Goal: Task Accomplishment & Management: Complete application form

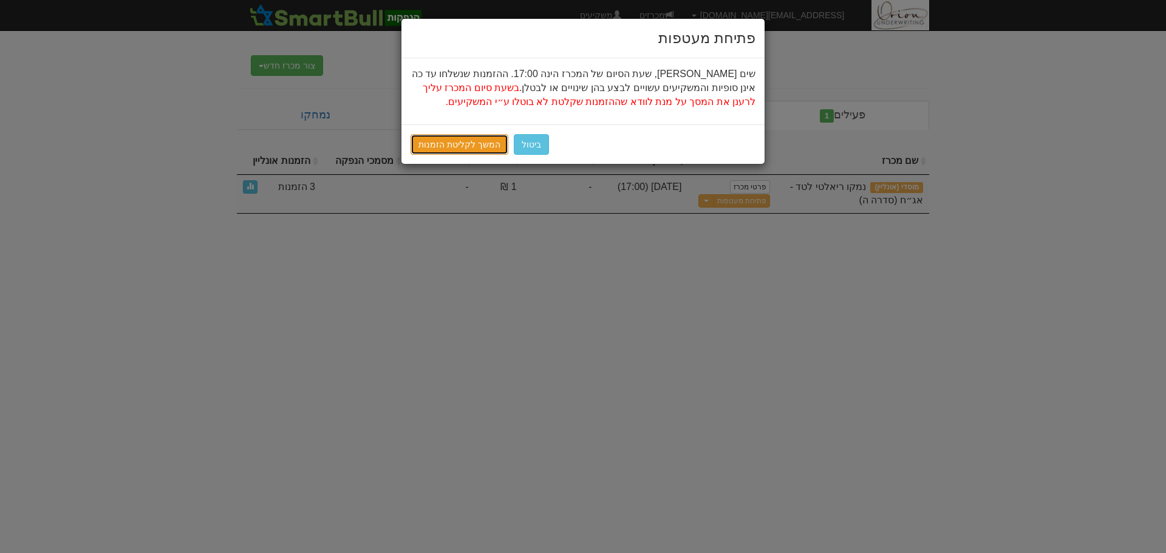
click at [459, 144] on link "המשך לקליטת הזמנות" at bounding box center [459, 144] width 98 height 21
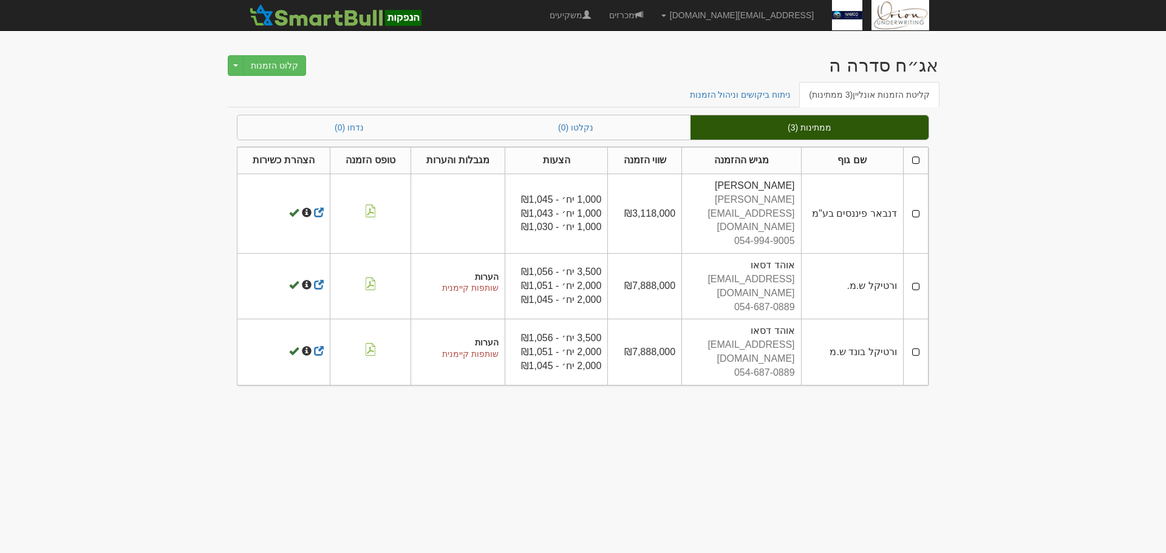
click at [914, 158] on th at bounding box center [915, 161] width 25 height 27
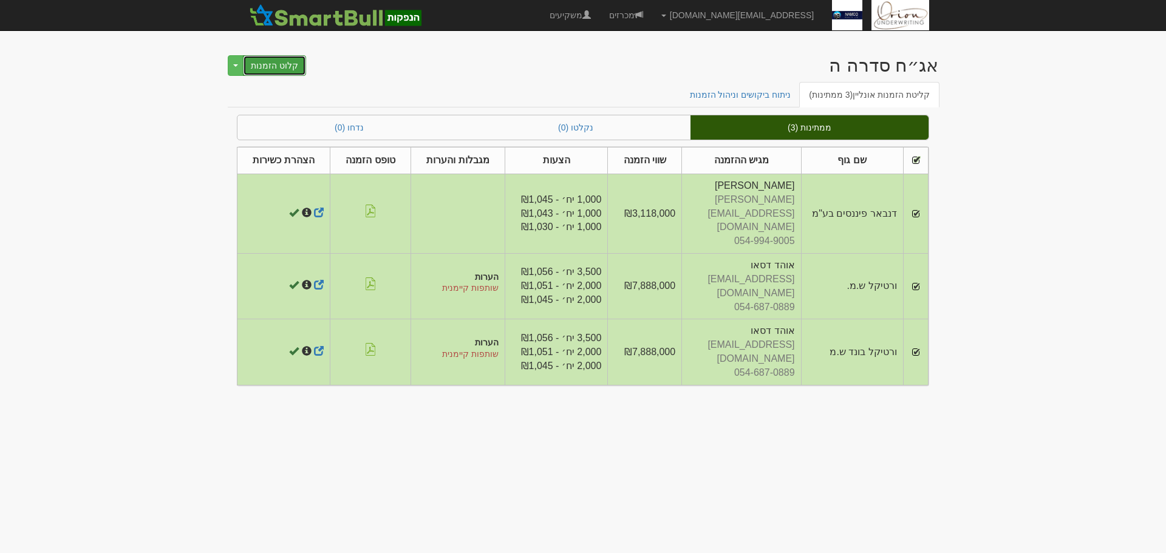
click at [280, 68] on button "קלוט הזמנות" at bounding box center [274, 65] width 63 height 21
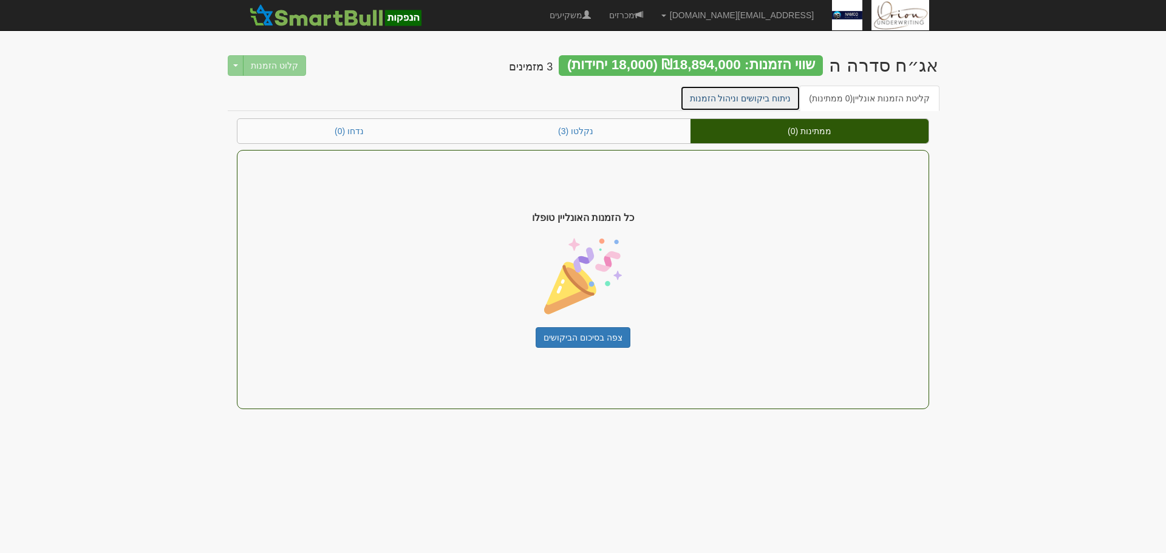
click at [783, 100] on link "ניתוח ביקושים וניהול הזמנות" at bounding box center [740, 99] width 121 height 26
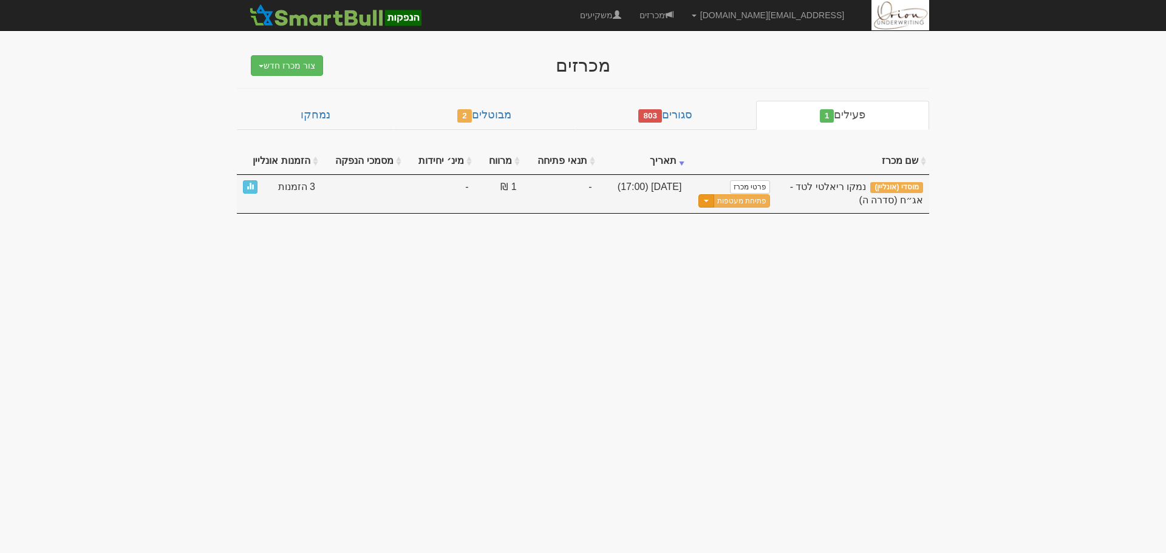
click at [705, 196] on button "Toggle Dropdown" at bounding box center [706, 201] width 16 height 14
click at [715, 250] on link "הצג טופס הזמנה לדוגמה" at bounding box center [712, 253] width 115 height 16
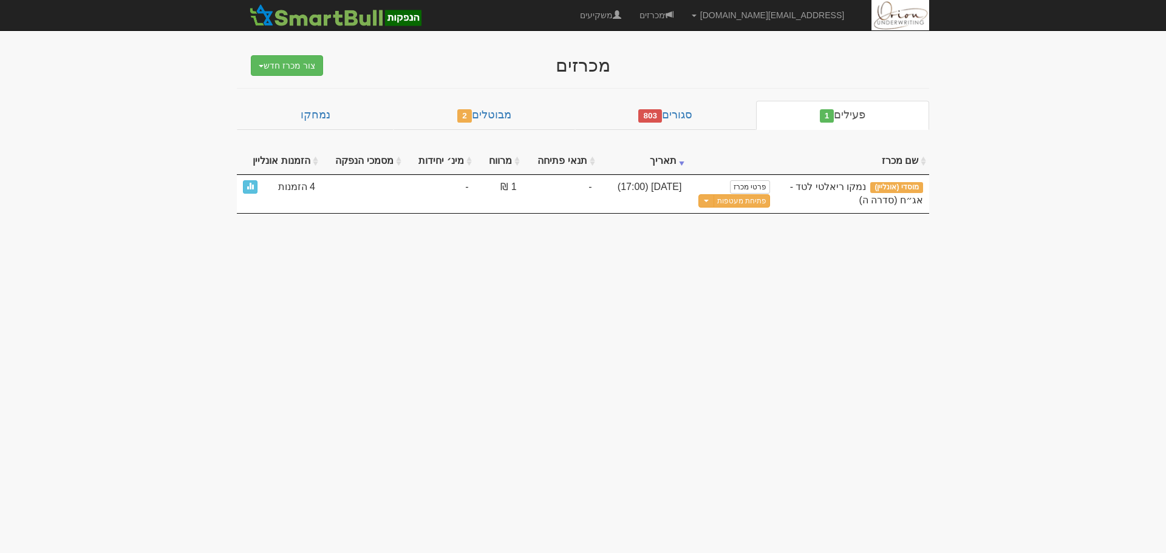
click at [681, 114] on link "סגורים 803" at bounding box center [665, 115] width 181 height 29
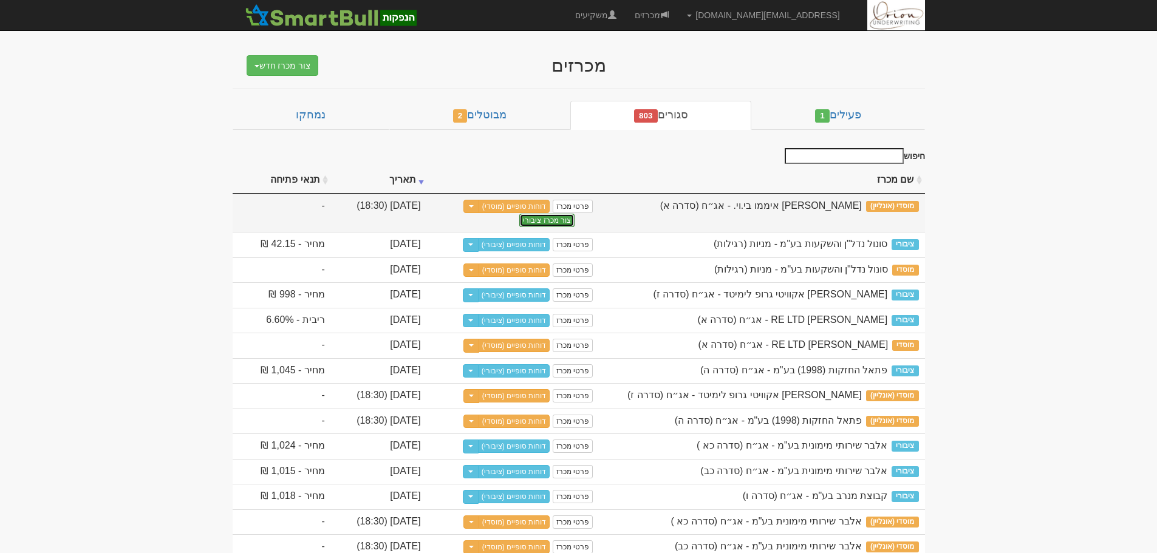
click at [519, 214] on button "צור מכרז ציבורי" at bounding box center [546, 220] width 55 height 13
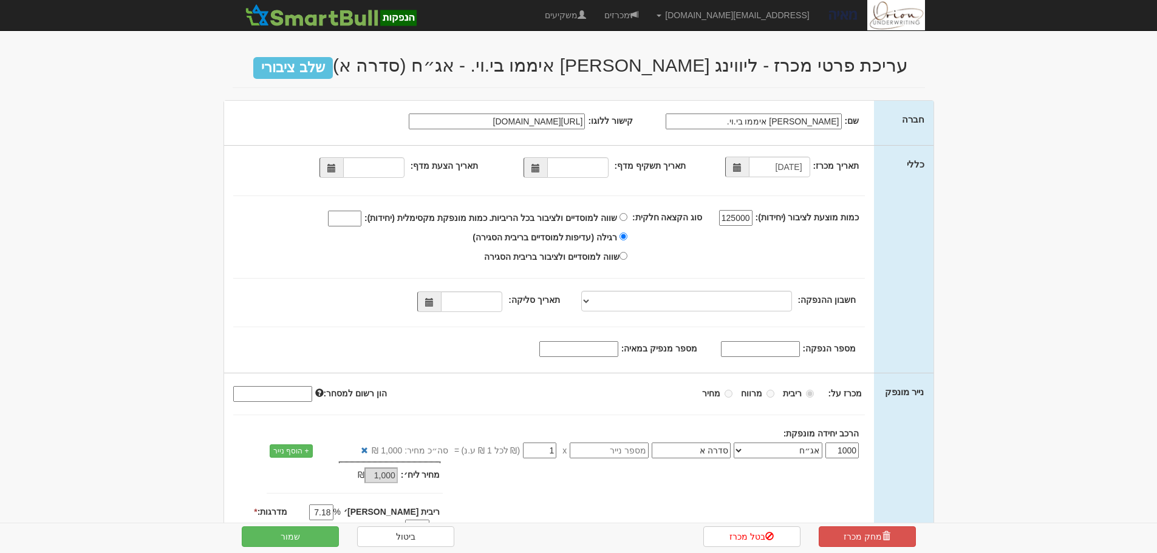
click at [534, 168] on span at bounding box center [535, 168] width 9 height 9
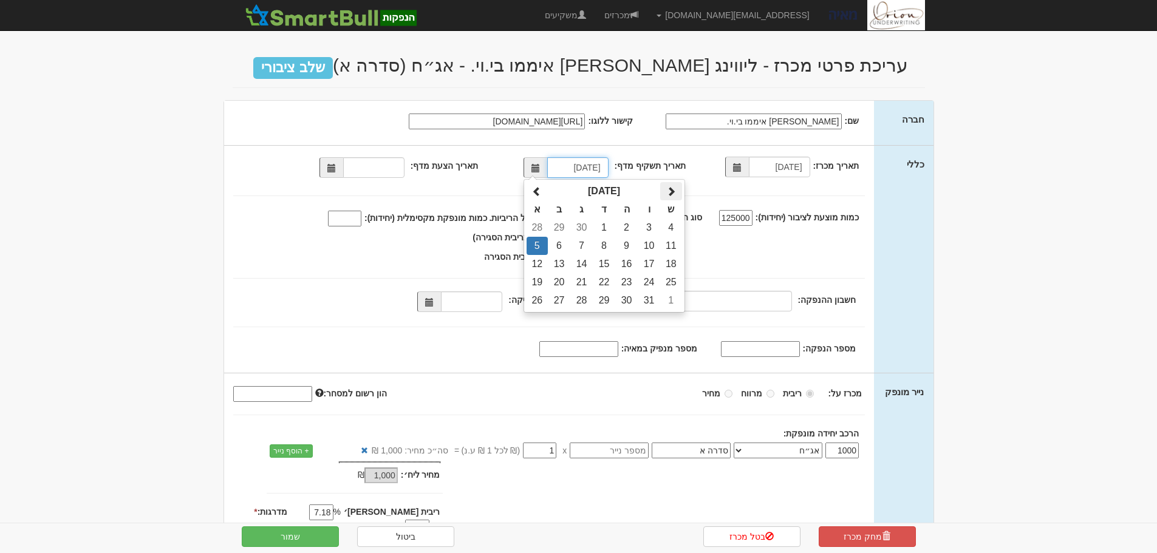
click at [680, 193] on th at bounding box center [671, 191] width 22 height 18
click at [542, 194] on span at bounding box center [537, 192] width 10 height 10
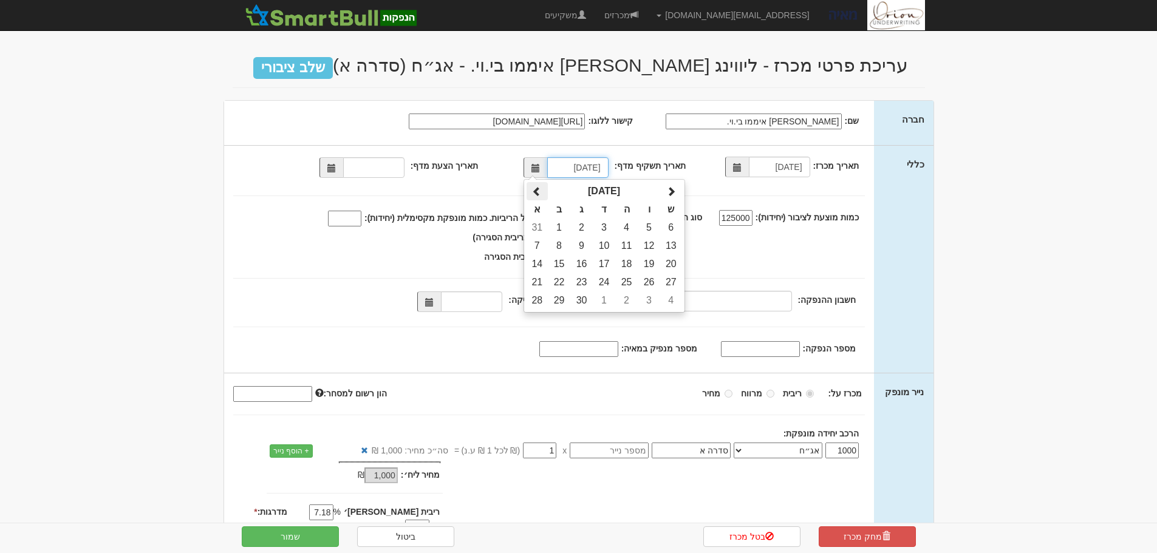
click at [542, 194] on span at bounding box center [537, 192] width 10 height 10
click at [650, 302] on td "29" at bounding box center [649, 300] width 22 height 18
type input "29/08/2025"
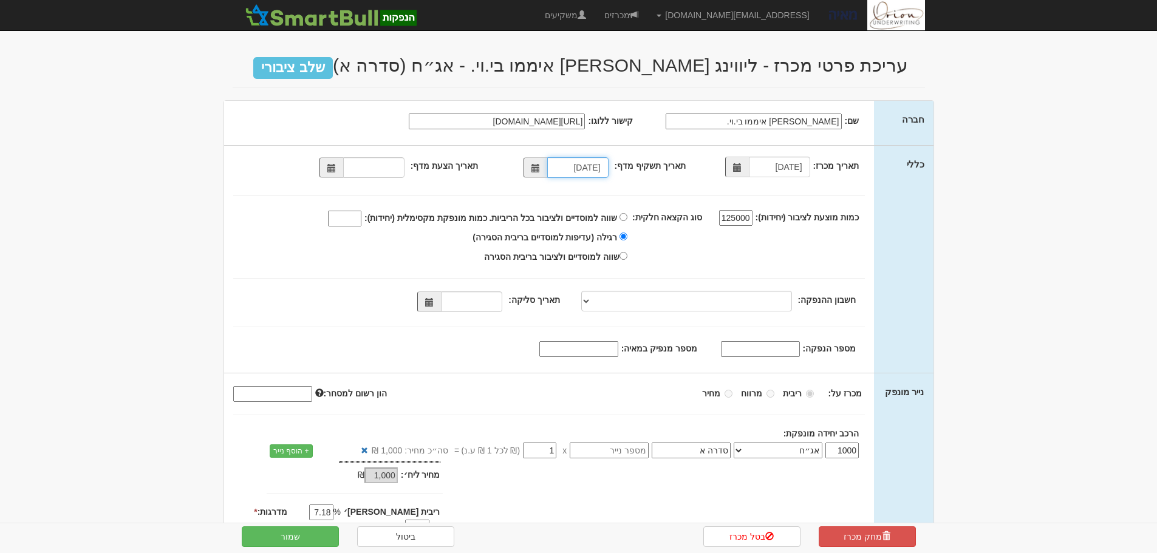
click at [343, 168] on span at bounding box center [331, 167] width 24 height 21
type input "05/10/2025"
click at [339, 165] on span at bounding box center [331, 167] width 24 height 21
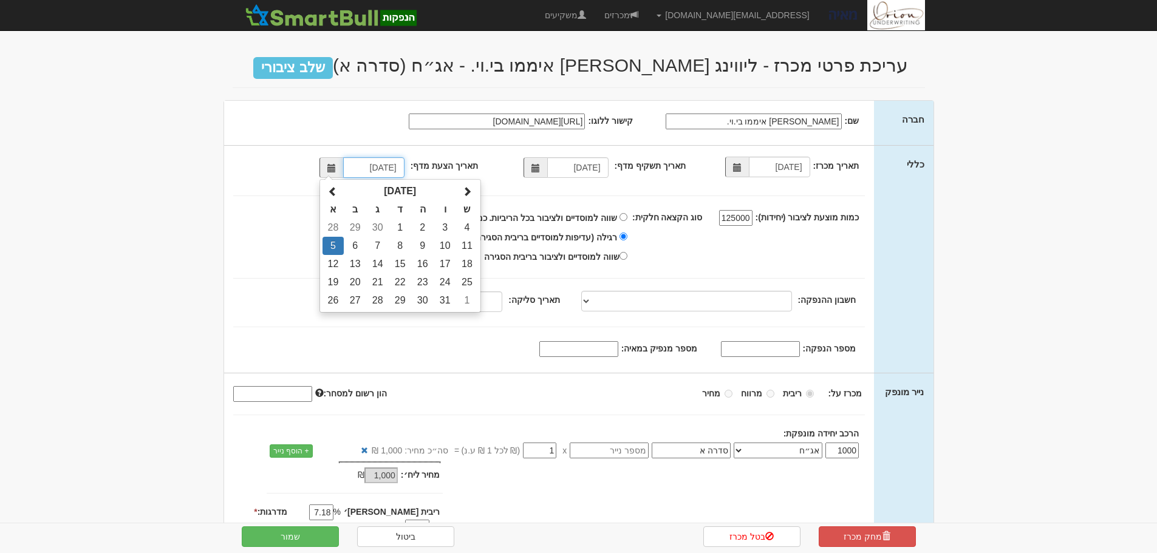
click at [335, 242] on td "5" at bounding box center [332, 246] width 21 height 18
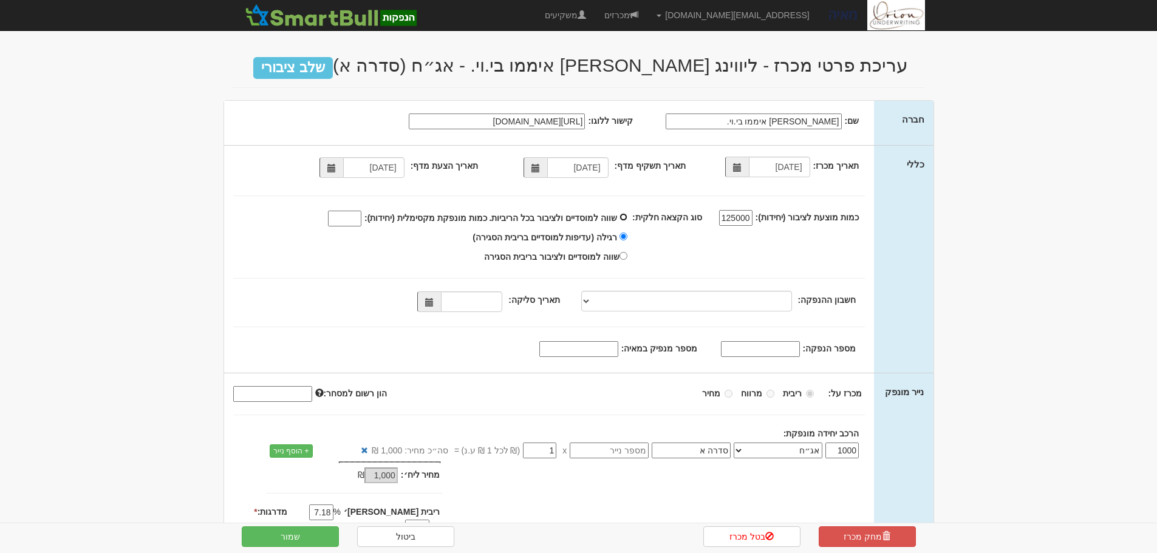
click at [627, 217] on input "שווה למוסדיים ולציבור בכל הריביות. כמות מונפקת מקסימלית (יחידות):" at bounding box center [623, 217] width 8 height 8
radio input "true"
click at [359, 217] on input "שווה למוסדיים ולציבור בכל הריביות. כמות מונפקת מקסימלית (יחידות):" at bounding box center [344, 219] width 33 height 16
type input "100000"
click at [702, 298] on select "מזרחי, 480, 123775, IL56 0204 8000 0000 0123 775 מזרחי, 480, 123767, IL78 0204 …" at bounding box center [686, 301] width 211 height 21
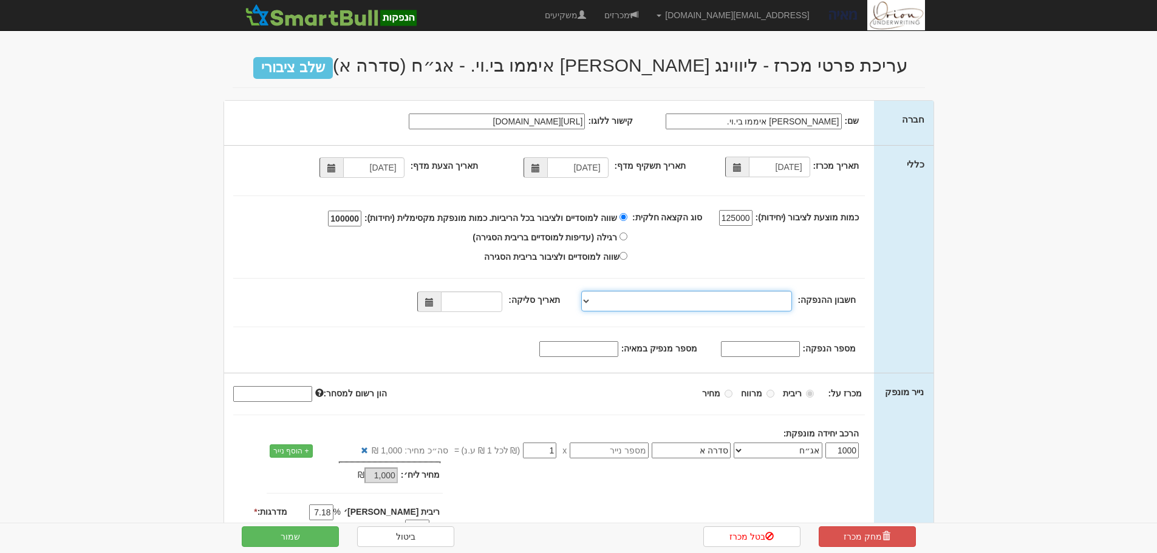
select select "מזרחי, 480, 123775, IL56 0204 8000 0000 0123 775"
click at [583, 291] on select "מזרחי, 480, 123775, IL56 0204 8000 0000 0123 775 מזרחי, 480, 123767, IL78 0204 …" at bounding box center [686, 301] width 211 height 21
click at [432, 303] on span at bounding box center [429, 302] width 9 height 9
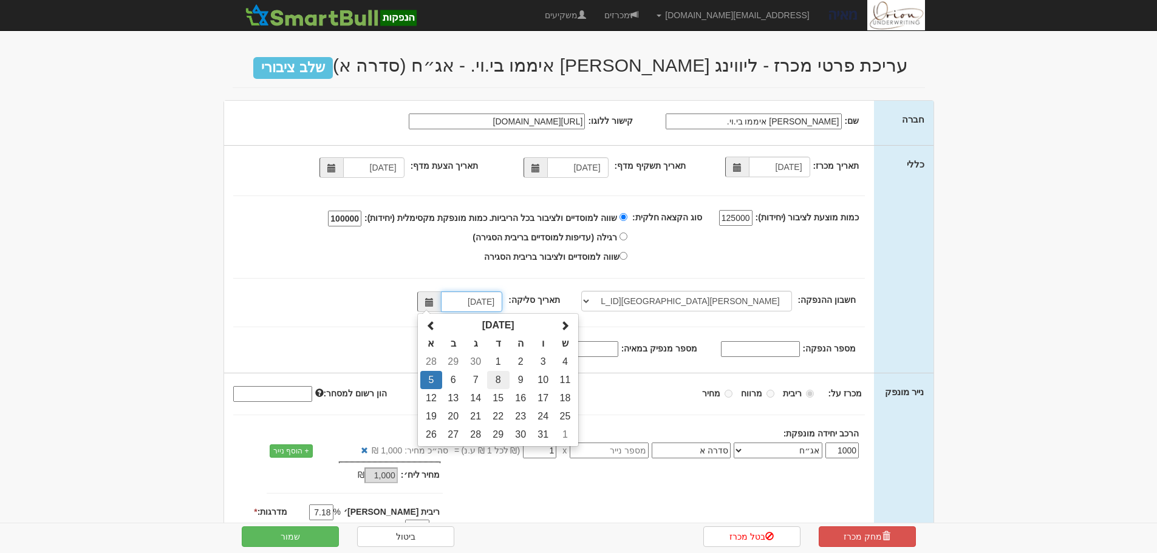
click at [503, 379] on td "8" at bounding box center [498, 380] width 22 height 18
type input "08/10/2025"
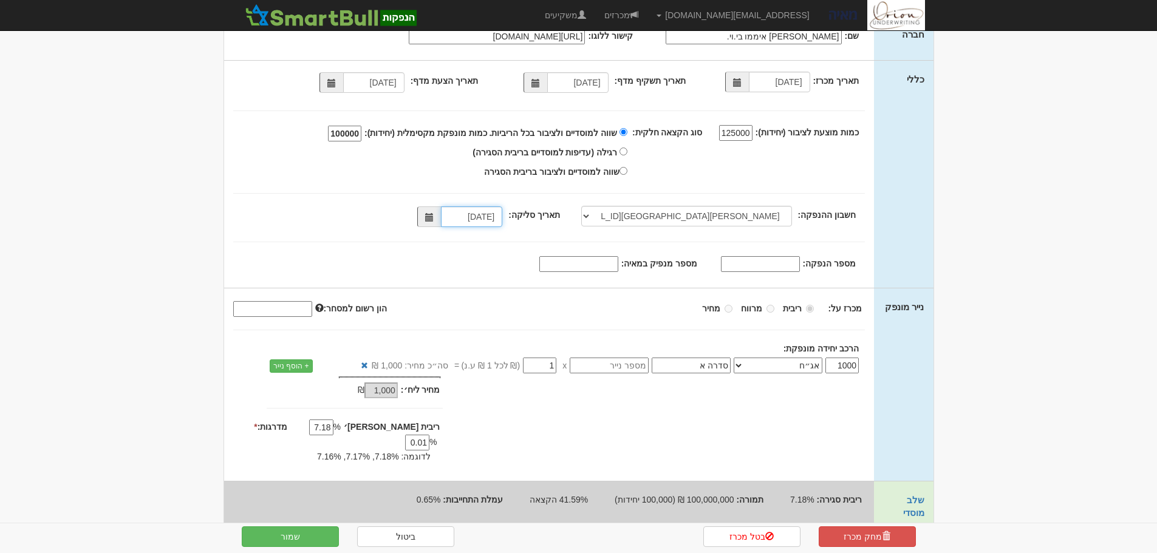
scroll to position [87, 0]
click at [316, 533] on button "שמור" at bounding box center [290, 536] width 97 height 21
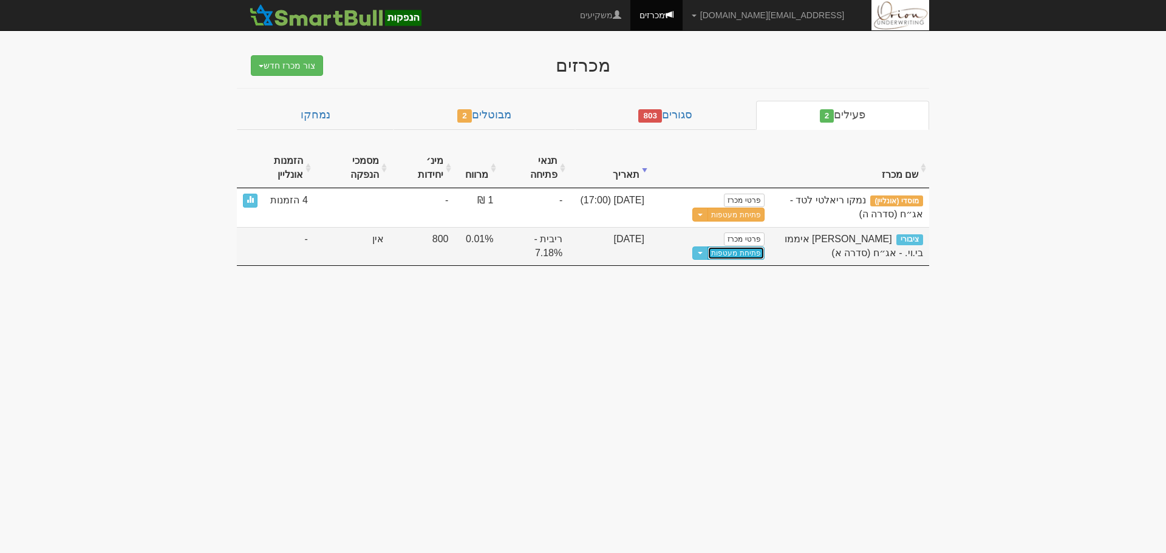
click at [730, 256] on link "פתיחת מעטפות" at bounding box center [735, 253] width 56 height 13
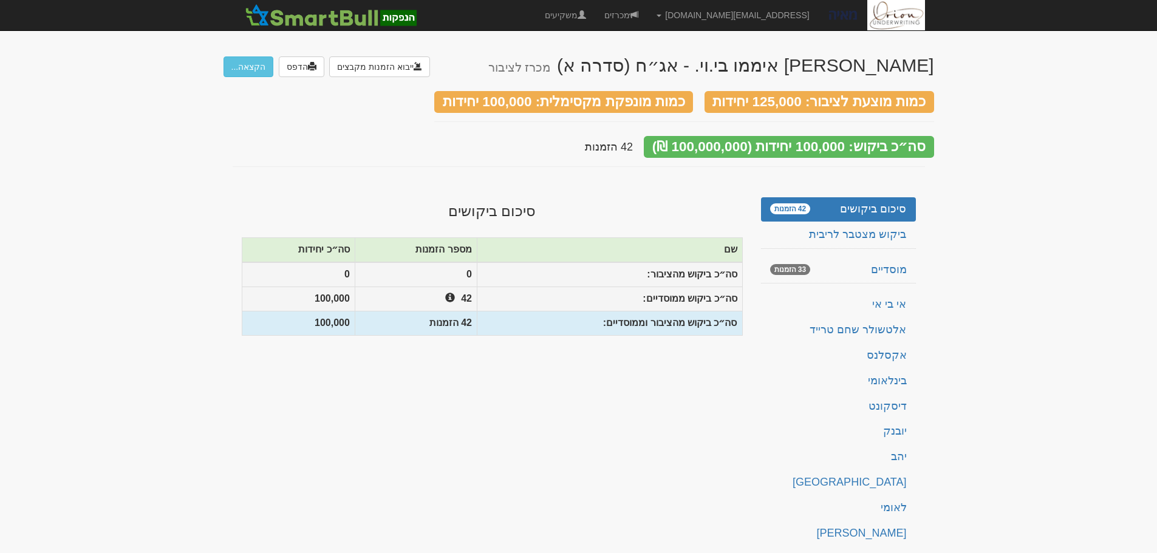
click at [976, 267] on body "[EMAIL_ADDRESS][DOMAIN_NAME] הגדרות חשבונות הנפקה תבניות הודעות קיבול" at bounding box center [578, 370] width 1157 height 741
click at [896, 260] on link "מוסדיים 33 הזמנות" at bounding box center [838, 270] width 155 height 24
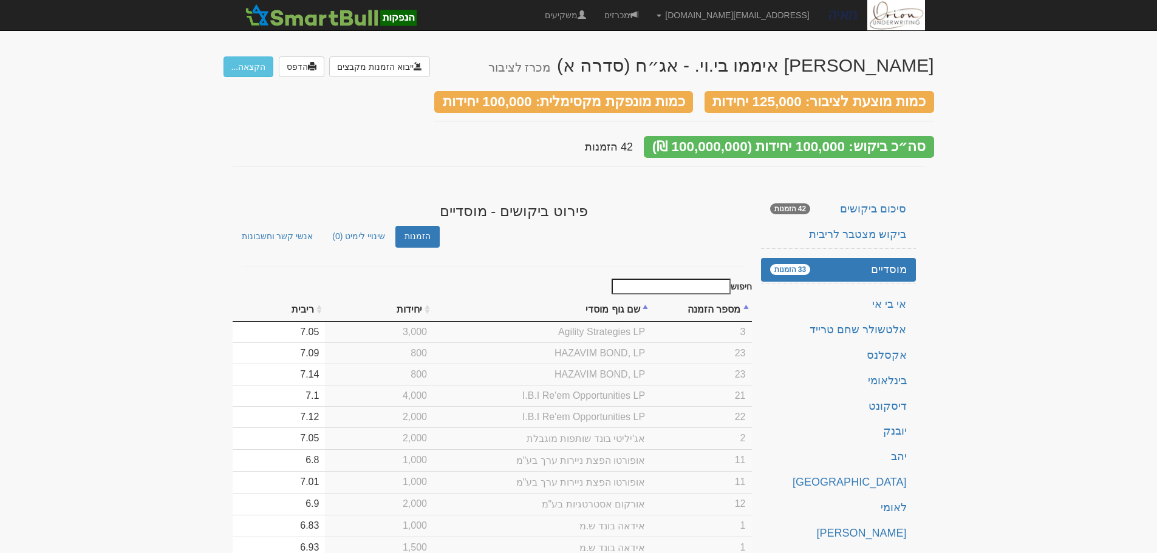
click at [635, 279] on input "חיפוש" at bounding box center [670, 287] width 119 height 16
click at [325, 342] on td "7.09" at bounding box center [279, 352] width 93 height 21
type input "6.64"
click at [319, 384] on td "7.14" at bounding box center [279, 394] width 93 height 21
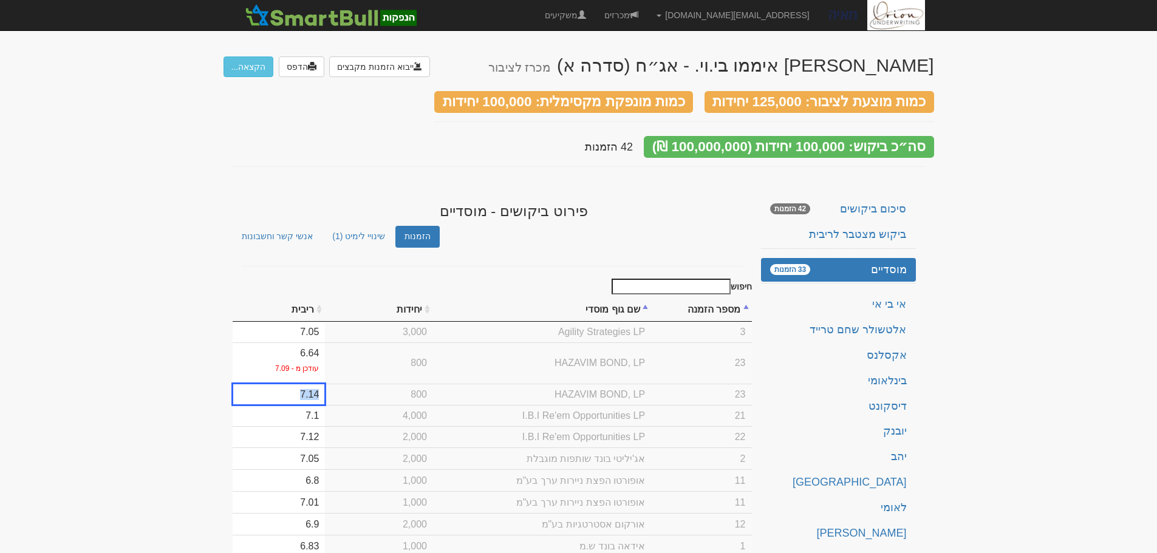
click at [319, 384] on td "7.14" at bounding box center [279, 394] width 93 height 21
type input "6.64"
click at [661, 279] on input "חיפוש" at bounding box center [670, 287] width 119 height 16
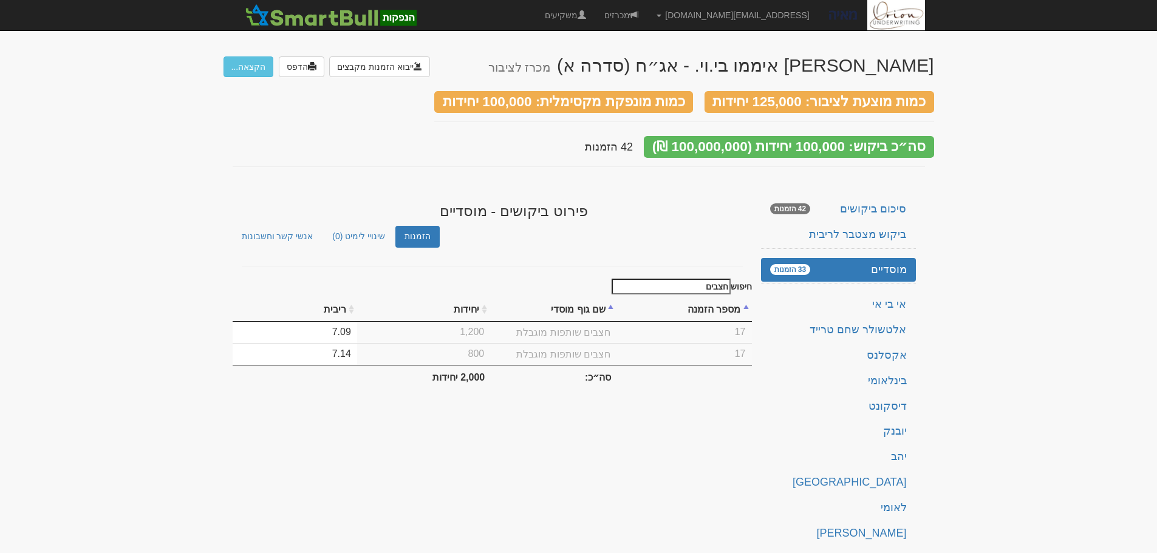
type input "חצבים"
click at [338, 322] on td "7.09" at bounding box center [295, 332] width 124 height 21
type input "6.64"
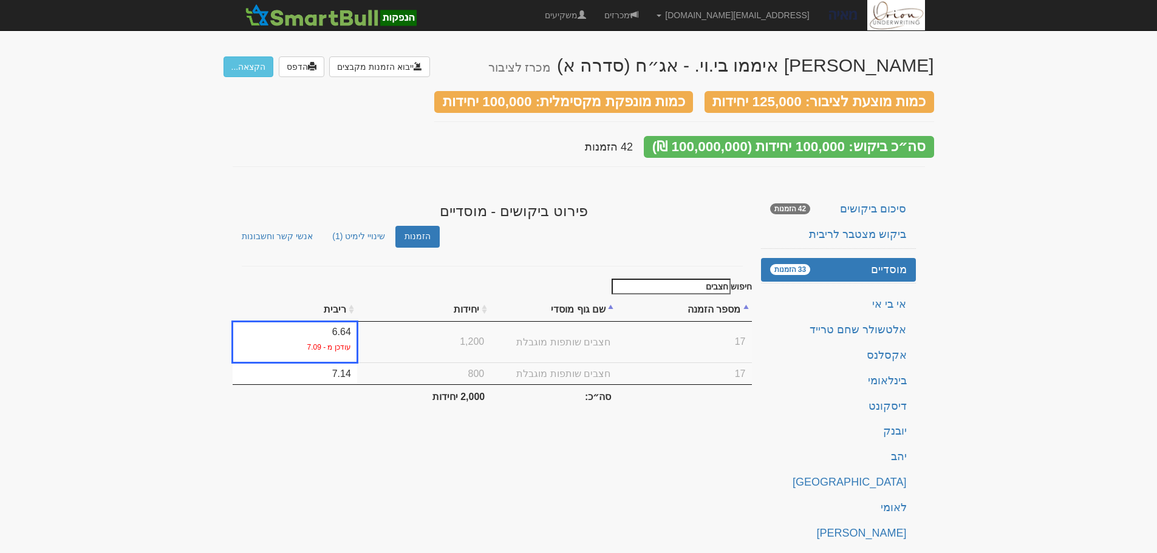
click at [336, 362] on td "7.14" at bounding box center [295, 373] width 124 height 22
type input "6.64"
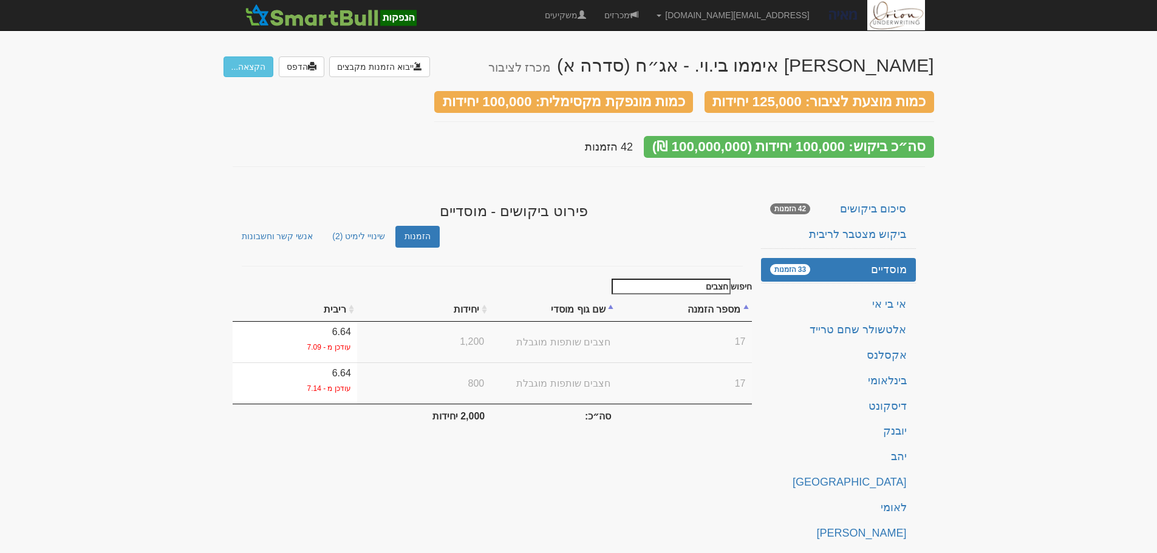
click at [979, 253] on body "hanpaka@orion-uw.com הגדרות חשבונות הנפקה תבניות הודעות קיבול" at bounding box center [578, 370] width 1157 height 741
click at [275, 226] on link "אנשי קשר וחשבונות" at bounding box center [278, 236] width 90 height 21
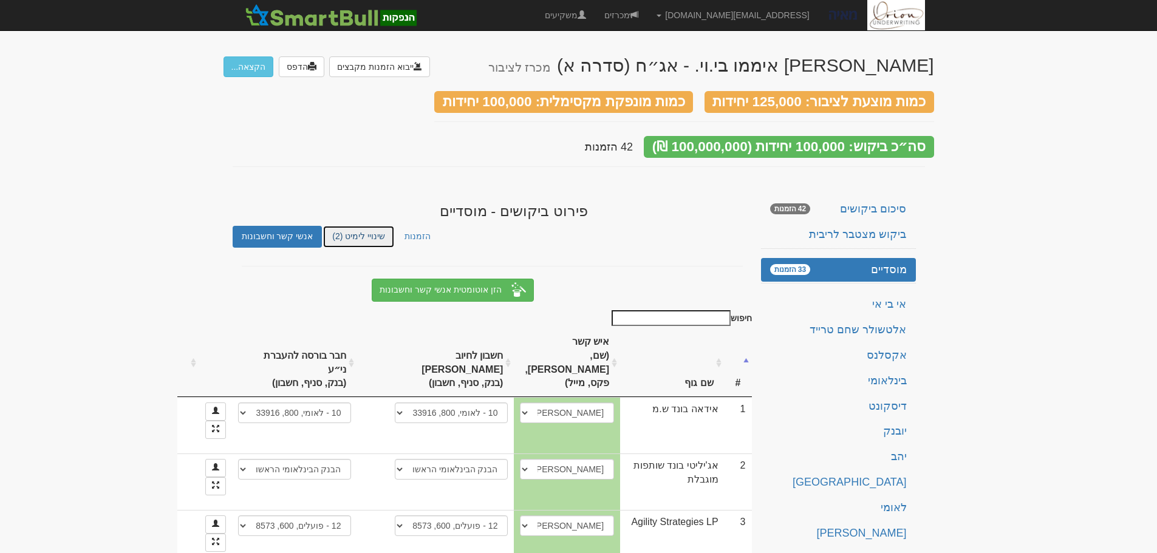
click at [356, 226] on link "שינויי לימיט (2)" at bounding box center [358, 236] width 71 height 21
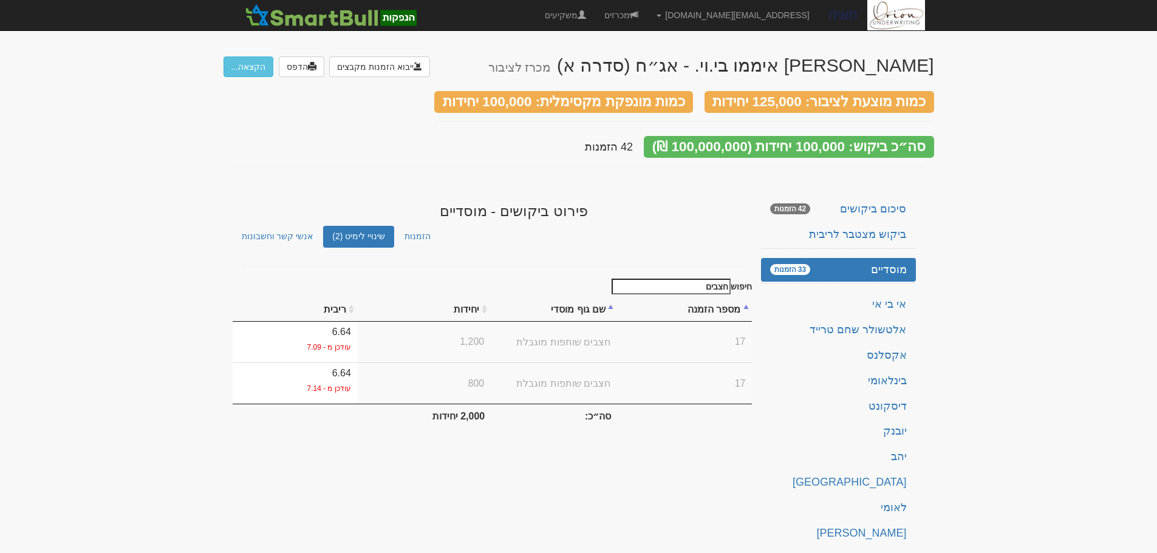
click at [709, 279] on input "חצבים" at bounding box center [670, 287] width 119 height 16
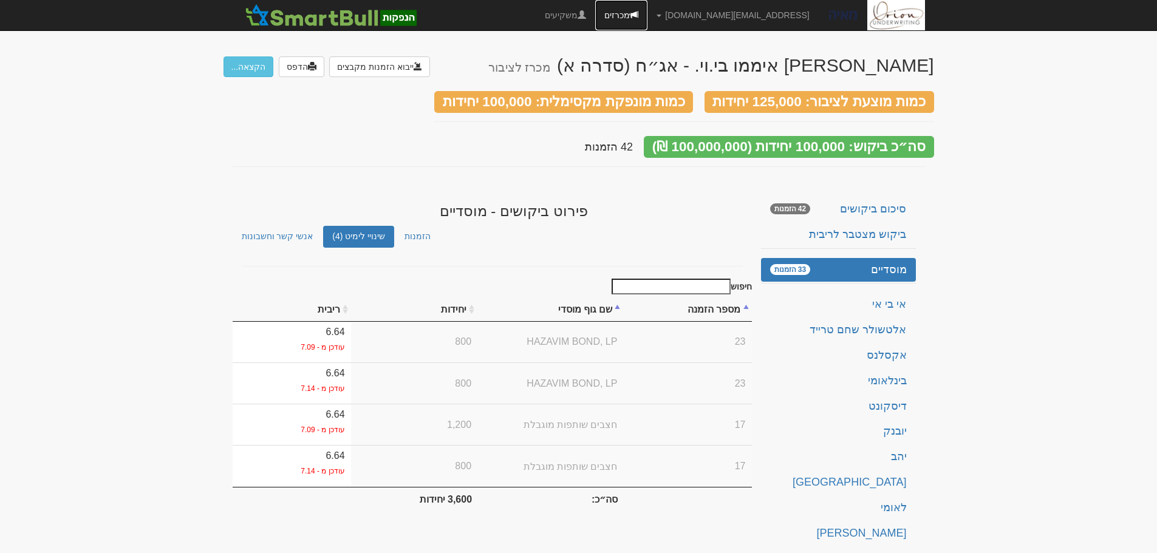
click at [647, 14] on link "מכרזים" at bounding box center [621, 15] width 52 height 30
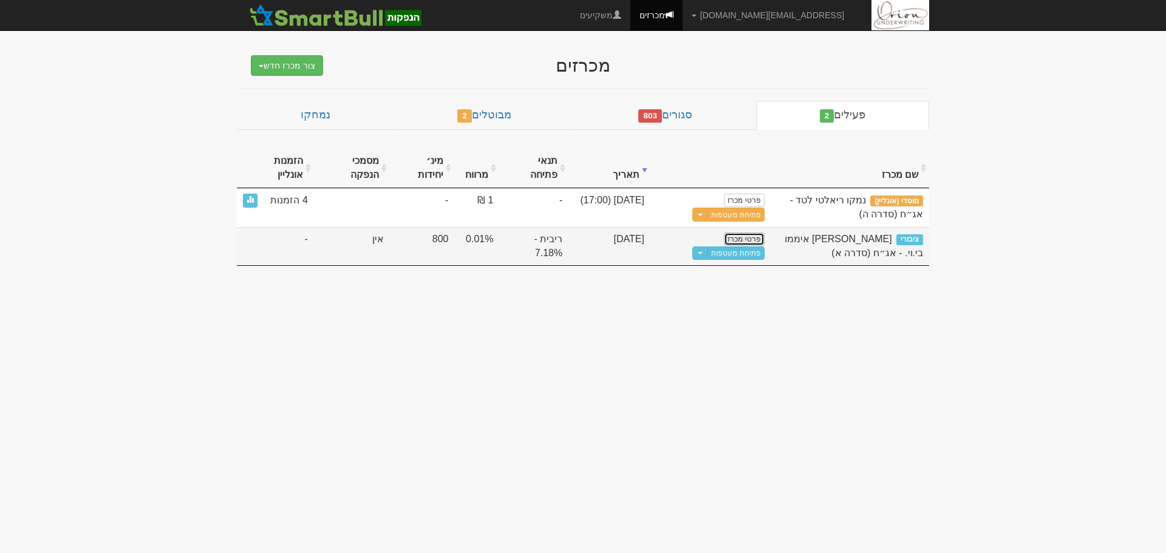
click at [755, 236] on link "פרטי מכרז" at bounding box center [744, 239] width 40 height 13
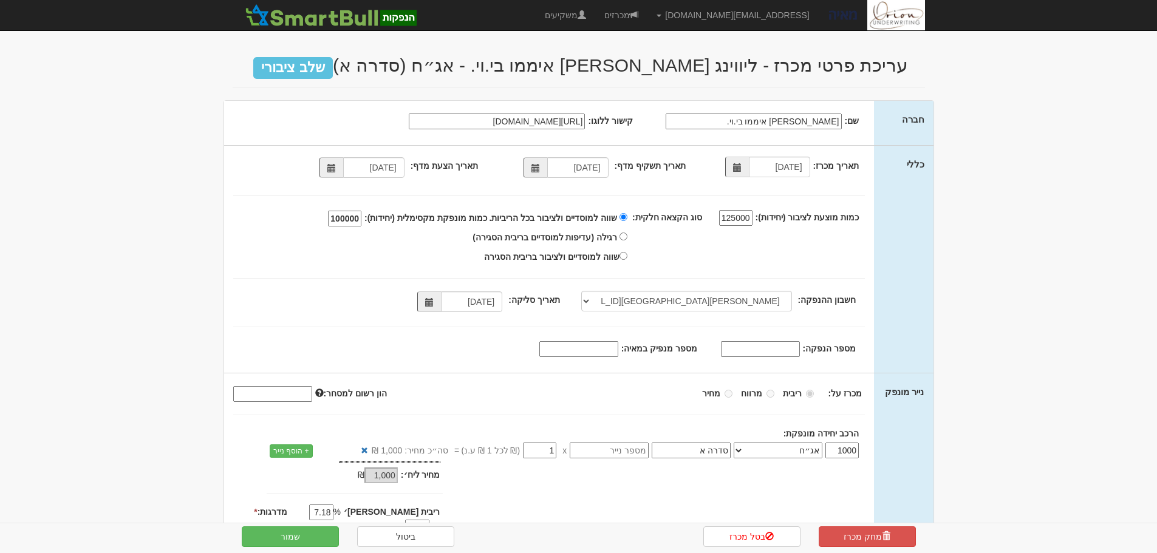
select select "[PERSON_NAME][GEOGRAPHIC_DATA][FINANCIAL_ID]"
